Goal: Book appointment/travel/reservation

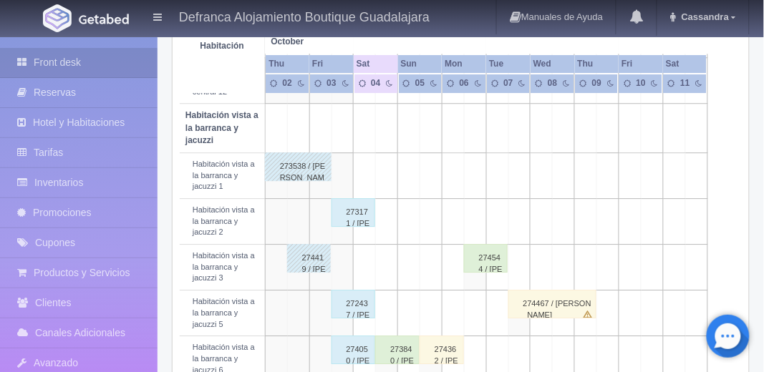
scroll to position [660, 0]
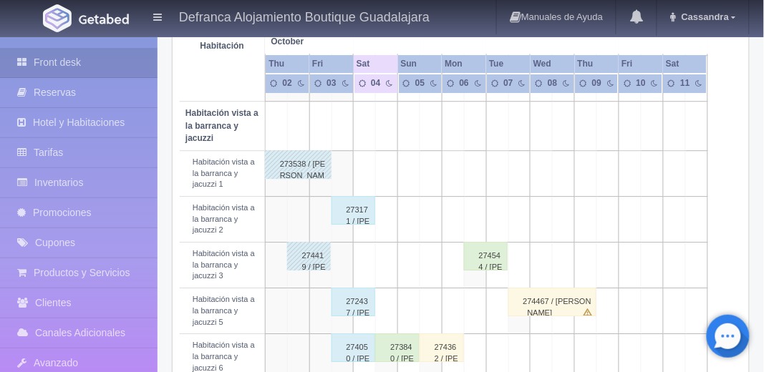
click at [383, 285] on td at bounding box center [387, 266] width 22 height 46
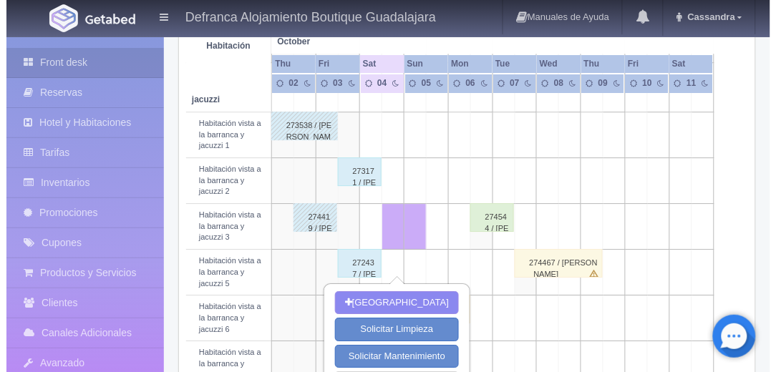
scroll to position [698, 0]
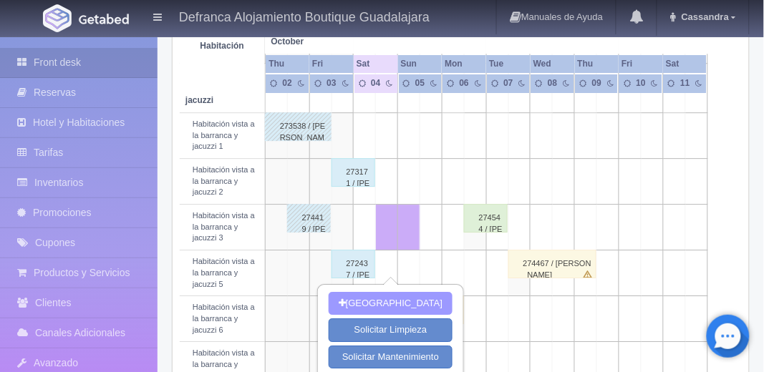
click at [401, 292] on button "[GEOGRAPHIC_DATA]" at bounding box center [391, 304] width 124 height 24
type input "[DATE]"
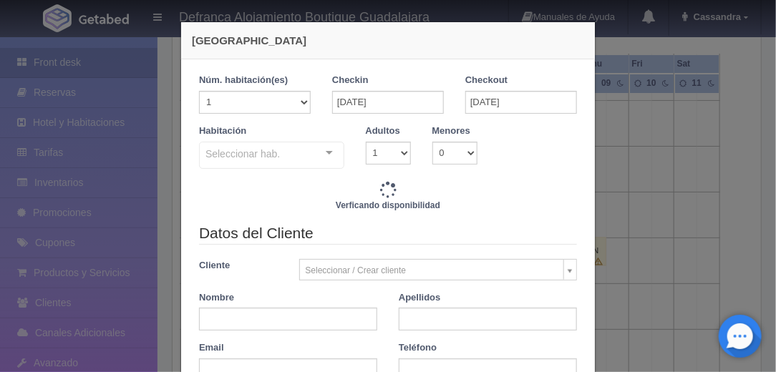
checkbox input "false"
type input "8395.00"
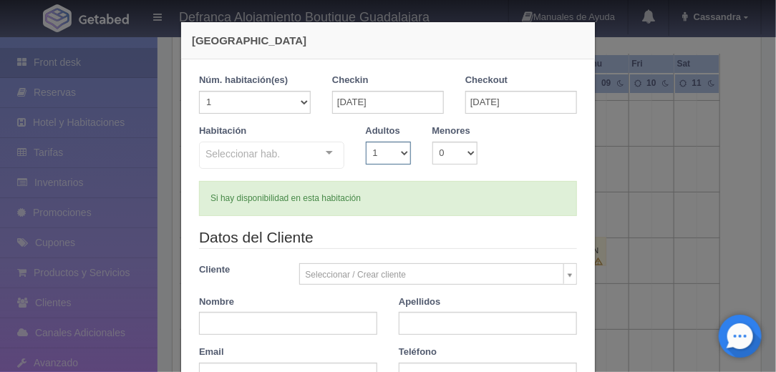
click at [393, 151] on select "1 2 3 4 5 6 7 8 9 10" at bounding box center [388, 153] width 45 height 23
checkbox input "false"
select select "2"
click at [366, 142] on select "1 2 3 4 5 6 7 8 9 10" at bounding box center [388, 153] width 45 height 23
checkbox input "false"
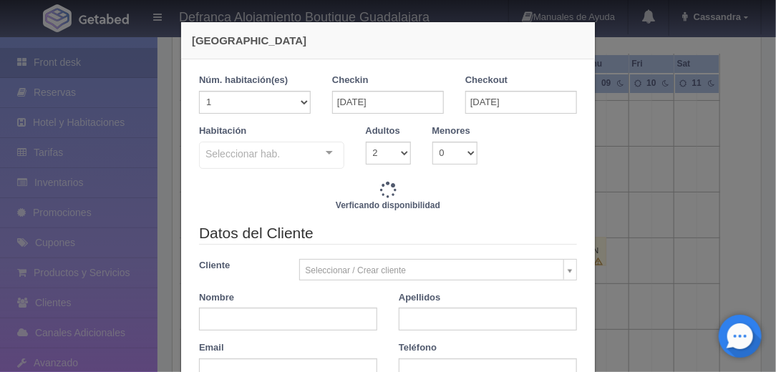
type input "8395.00"
checkbox input "false"
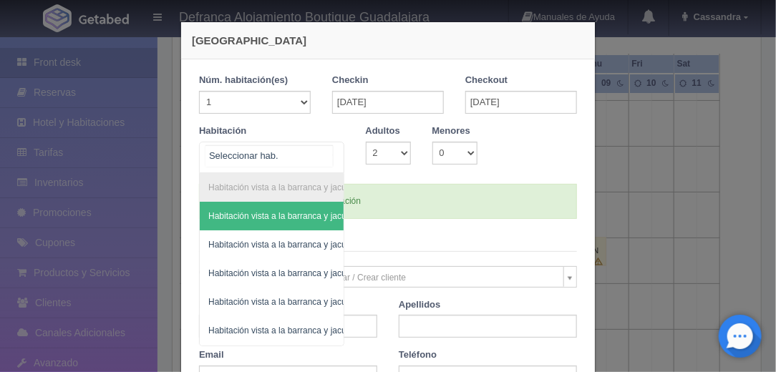
click at [312, 153] on div "Habitación vista a la barranca y jacuzzi Habitación vista a la barranca y jacuz…" at bounding box center [271, 158] width 145 height 32
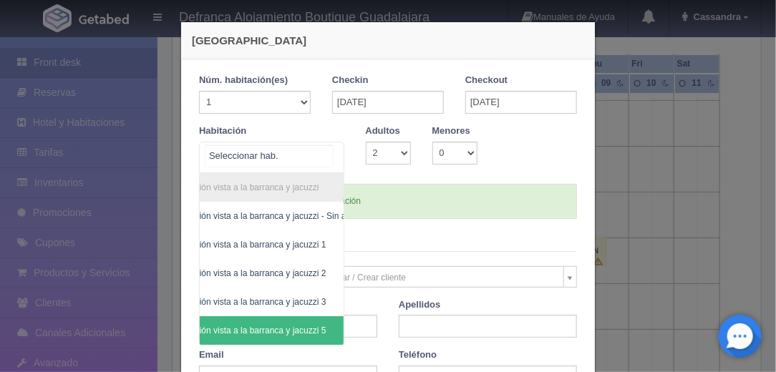
scroll to position [0, 44]
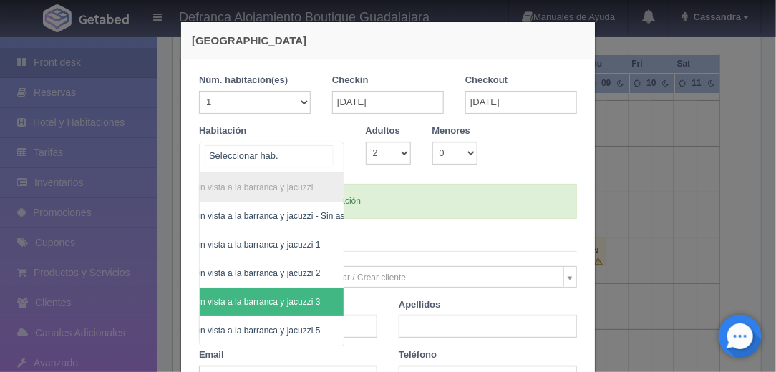
click at [275, 302] on span "Habitación vista a la barranca y jacuzzi 3" at bounding box center [242, 302] width 155 height 10
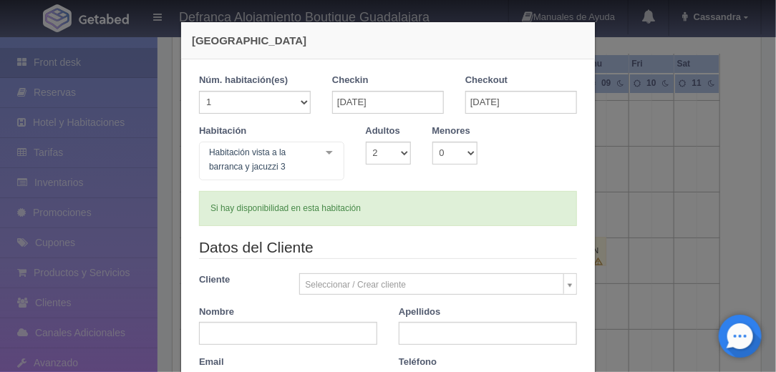
checkbox input "false"
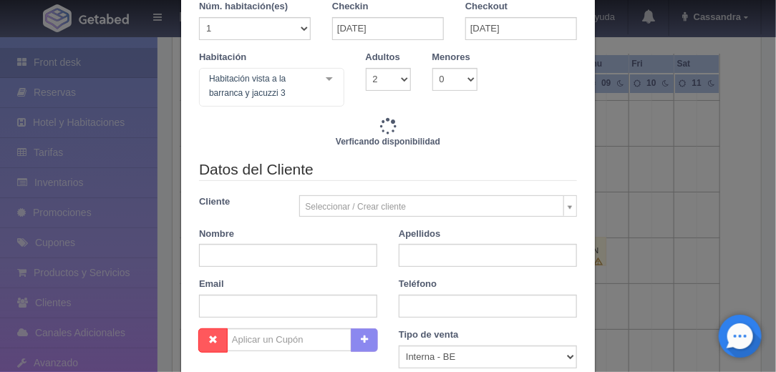
scroll to position [76, 0]
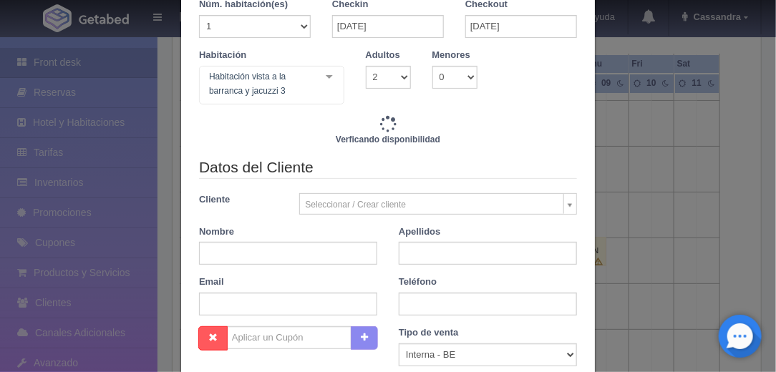
type input "8395.00"
checkbox input "false"
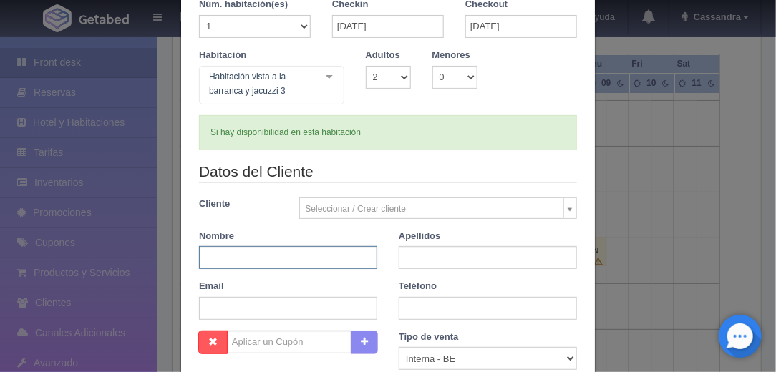
click at [314, 254] on input "text" at bounding box center [288, 257] width 178 height 23
paste input "[PERSON_NAME]"
drag, startPoint x: 314, startPoint y: 254, endPoint x: 266, endPoint y: 254, distance: 47.3
click at [266, 254] on input "[PERSON_NAME]" at bounding box center [288, 257] width 178 height 23
type input "[PERSON_NAME]"
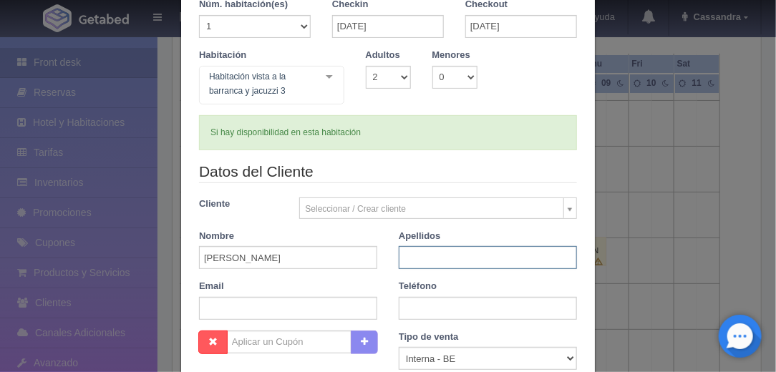
click at [412, 259] on input "text" at bounding box center [488, 257] width 178 height 23
paste input "[PERSON_NAME]"
click at [426, 256] on input "[PERSON_NAME]" at bounding box center [488, 257] width 178 height 23
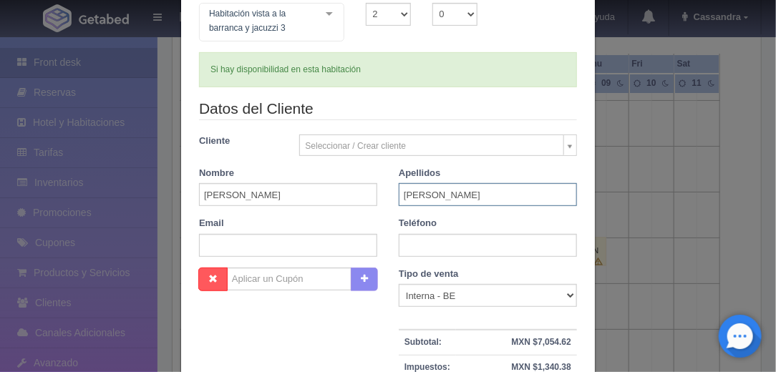
scroll to position [140, 0]
type input "[PERSON_NAME]"
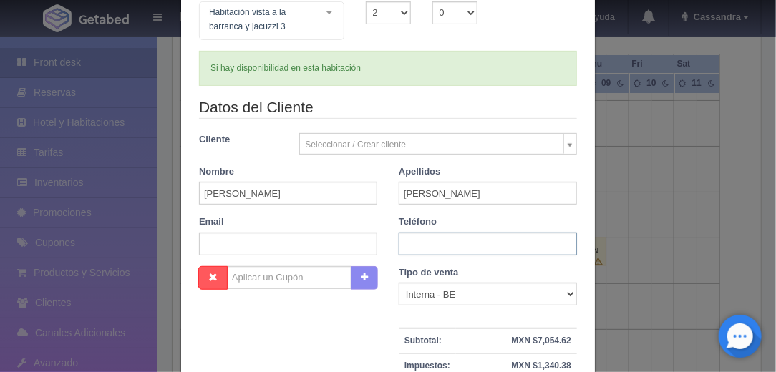
click at [444, 242] on input "text" at bounding box center [488, 244] width 178 height 23
paste input "33 3189 3470"
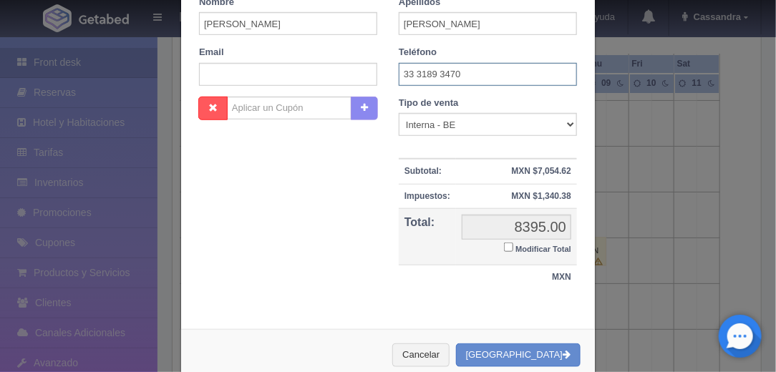
scroll to position [311, 0]
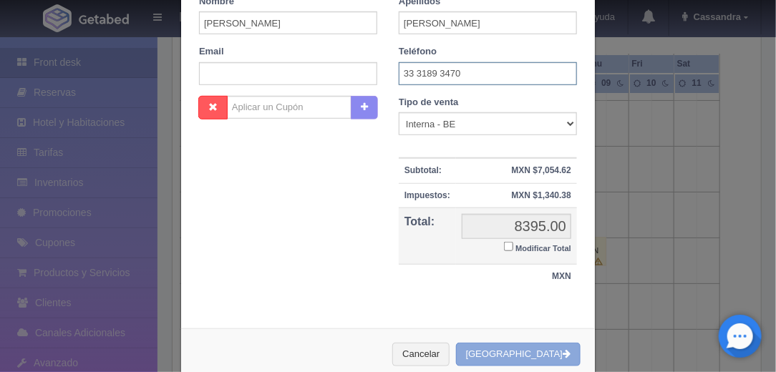
type input "33 3189 3470"
click at [534, 355] on button "[GEOGRAPHIC_DATA]" at bounding box center [518, 355] width 125 height 24
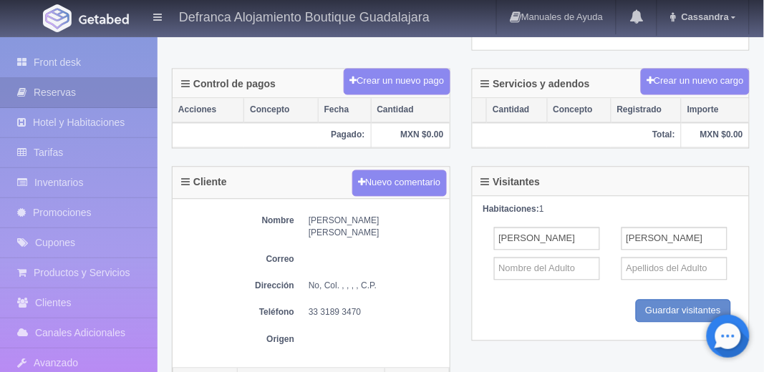
scroll to position [427, 0]
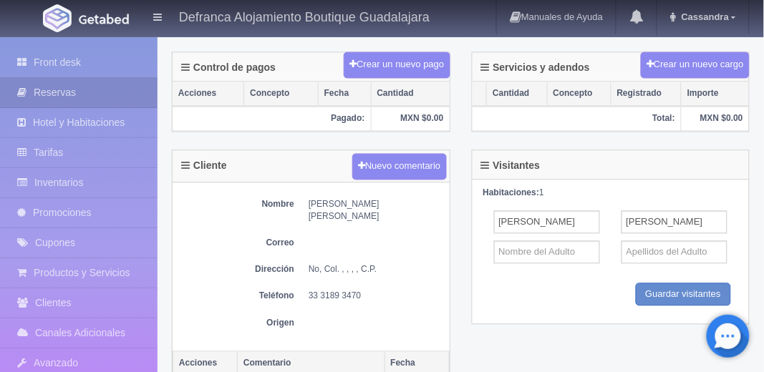
click at [334, 203] on dd "[PERSON_NAME] [PERSON_NAME]" at bounding box center [376, 211] width 134 height 24
copy div "[PERSON_NAME] [PERSON_NAME]"
click at [337, 291] on dd "33 3189 3470" at bounding box center [376, 297] width 134 height 12
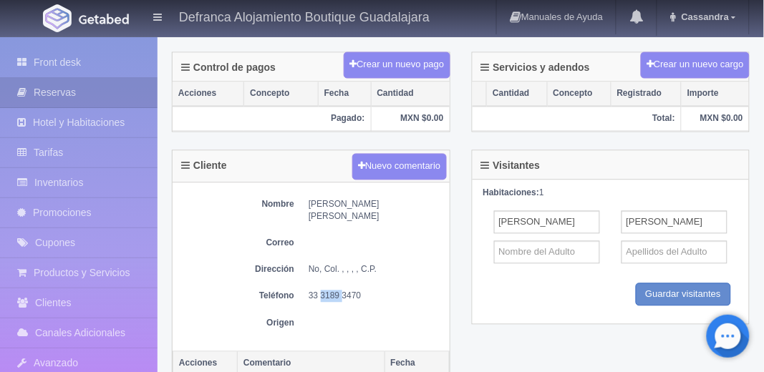
click at [337, 291] on dd "33 3189 3470" at bounding box center [376, 297] width 134 height 12
copy div "33 3189 3470"
